Goal: Information Seeking & Learning: Learn about a topic

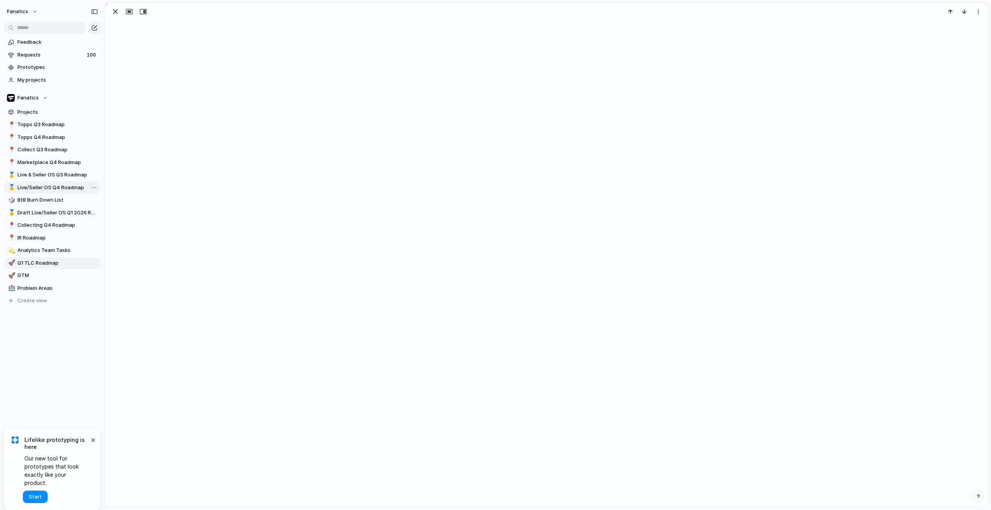
click at [60, 186] on span "Live/Seller OS Q4 Roadmap" at bounding box center [57, 188] width 81 height 8
type input "**********"
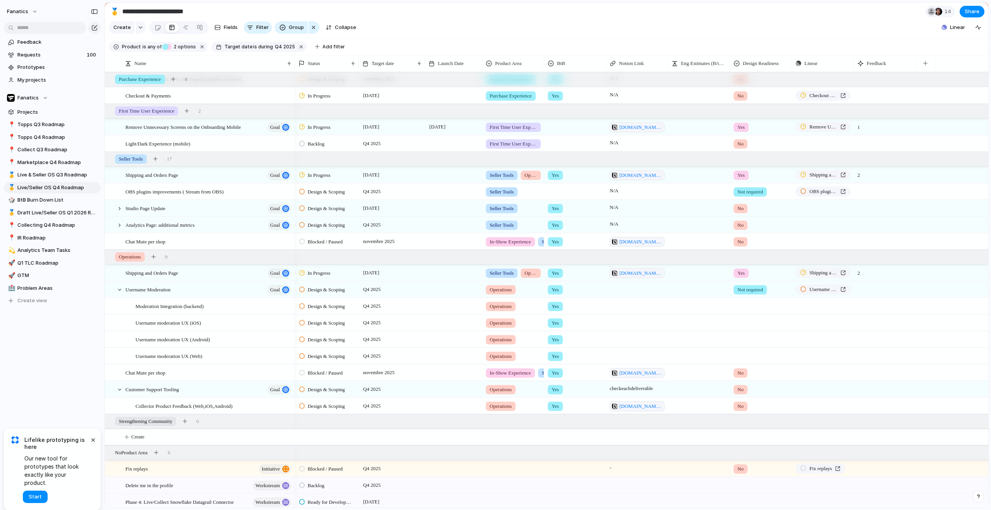
scroll to position [381, 0]
